Goal: Task Accomplishment & Management: Complete application form

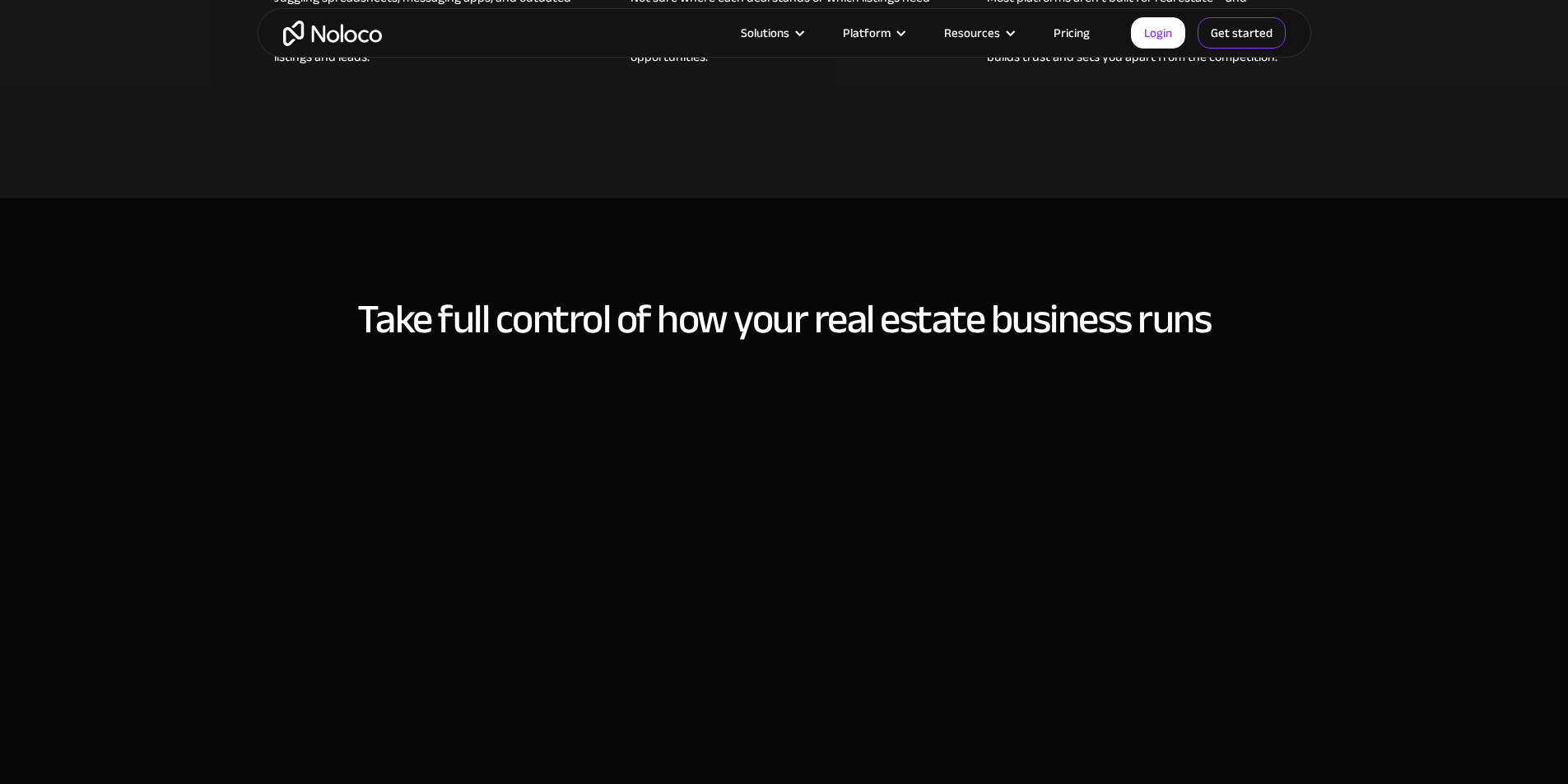
click at [1207, 24] on link "Get started" at bounding box center [1241, 33] width 88 height 31
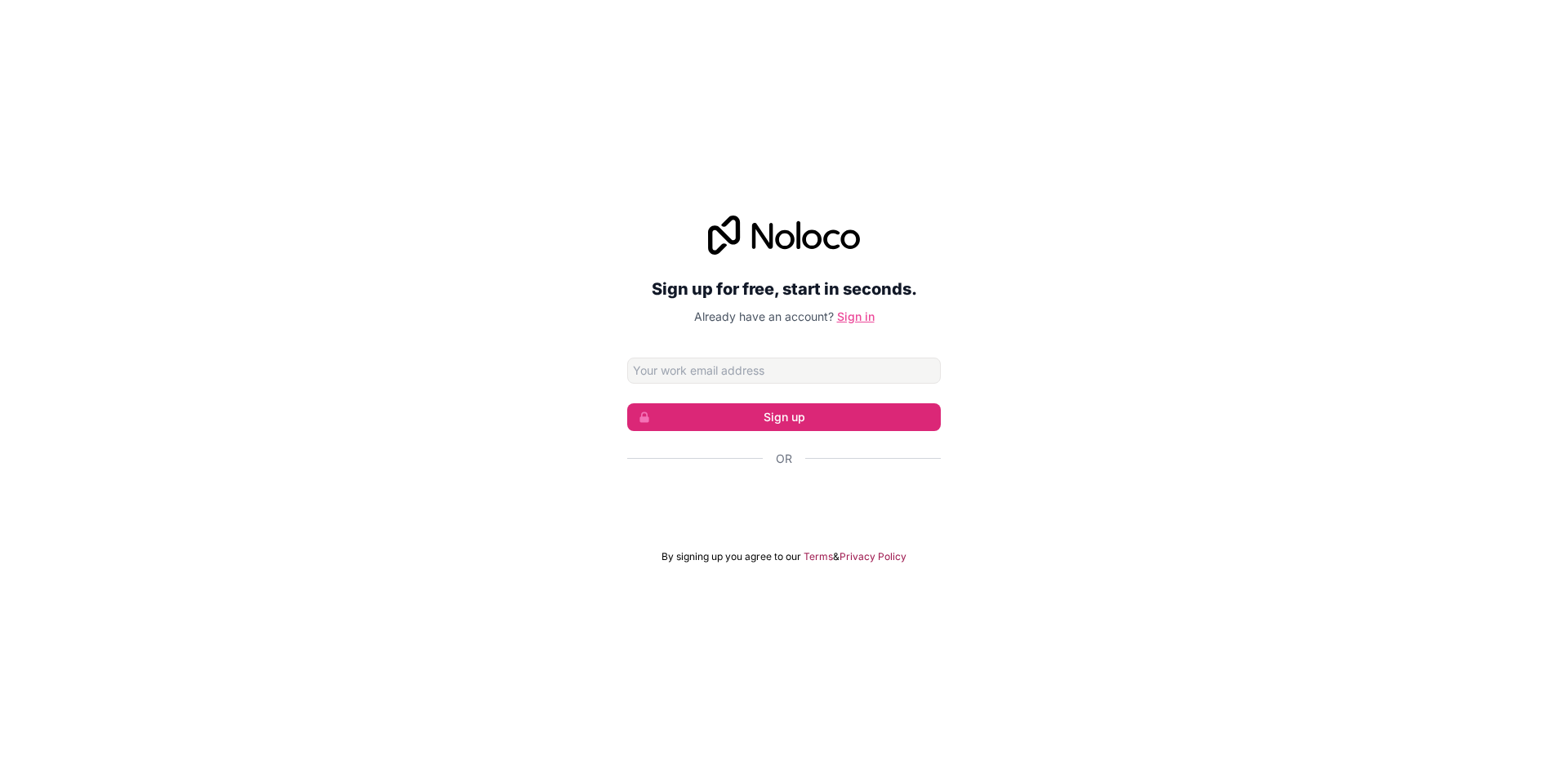
click at [840, 309] on link "Sign in" at bounding box center [855, 316] width 38 height 14
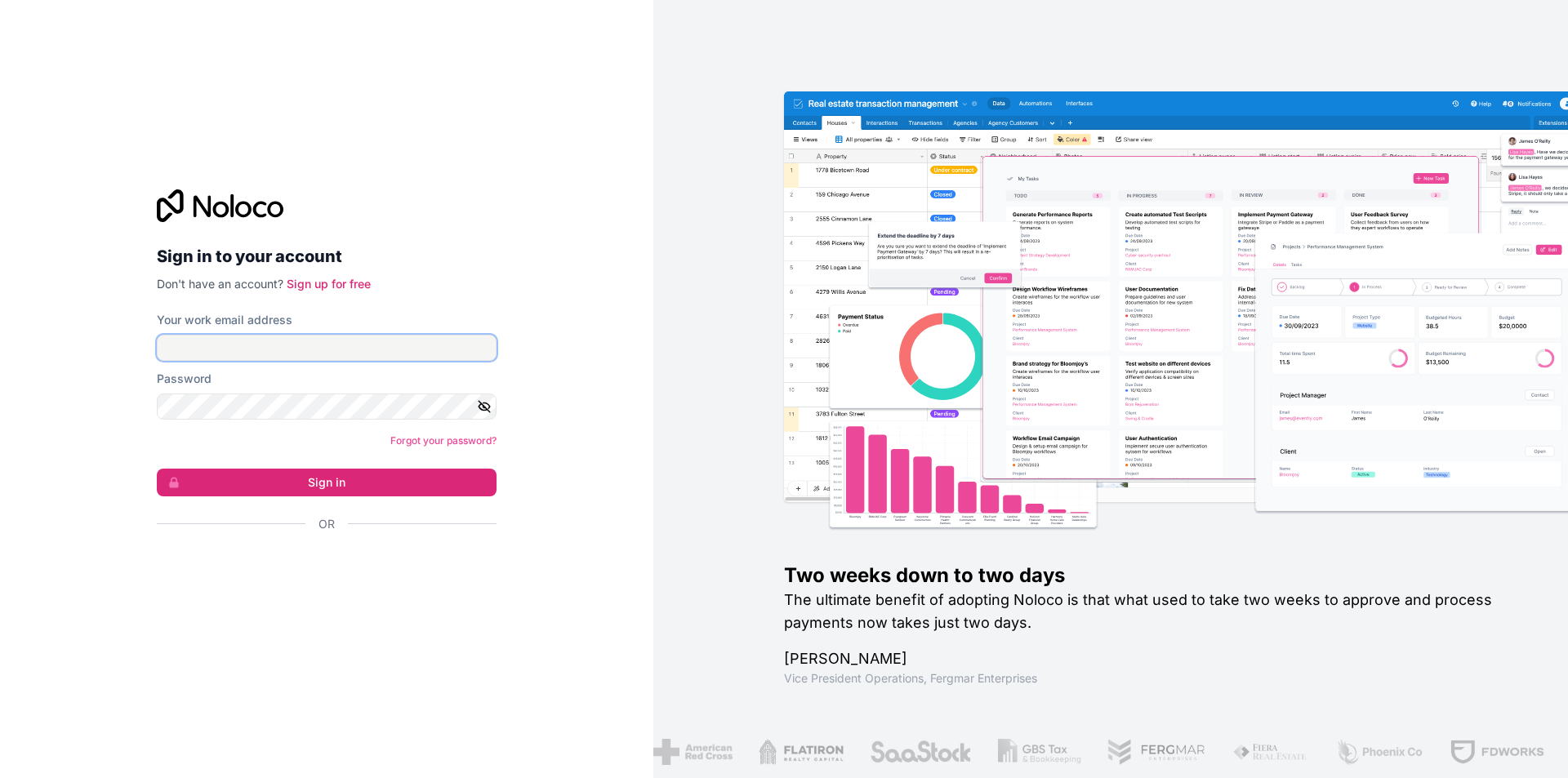
click at [225, 338] on input "Your work email address" at bounding box center [327, 348] width 339 height 26
type input "[EMAIL_ADDRESS][DOMAIN_NAME]"
click at [294, 277] on link "Sign up for free" at bounding box center [328, 283] width 84 height 14
